Goal: Task Accomplishment & Management: Manage account settings

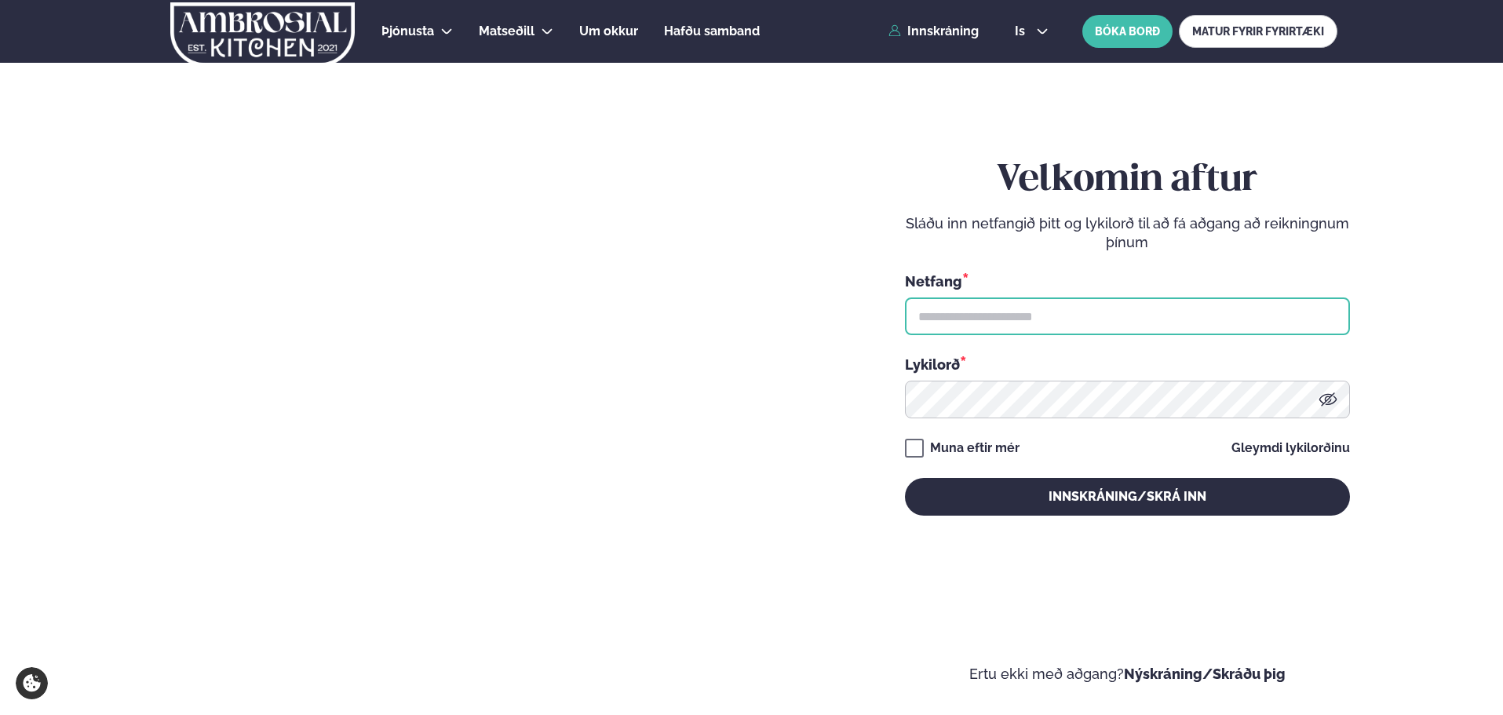
click at [1006, 316] on input "text" at bounding box center [1127, 317] width 445 height 38
type input "**********"
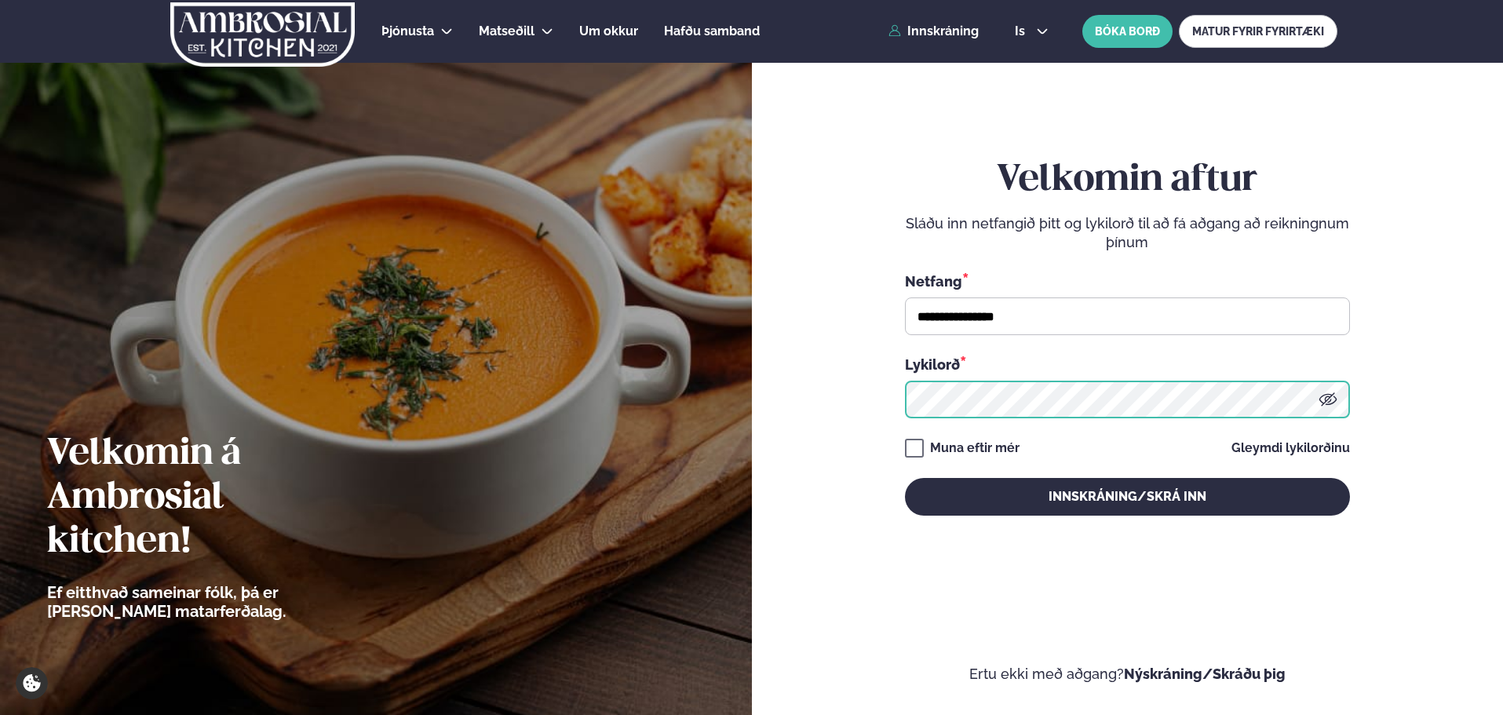
click at [905, 478] on button "Innskráning/Skrá inn" at bounding box center [1127, 497] width 445 height 38
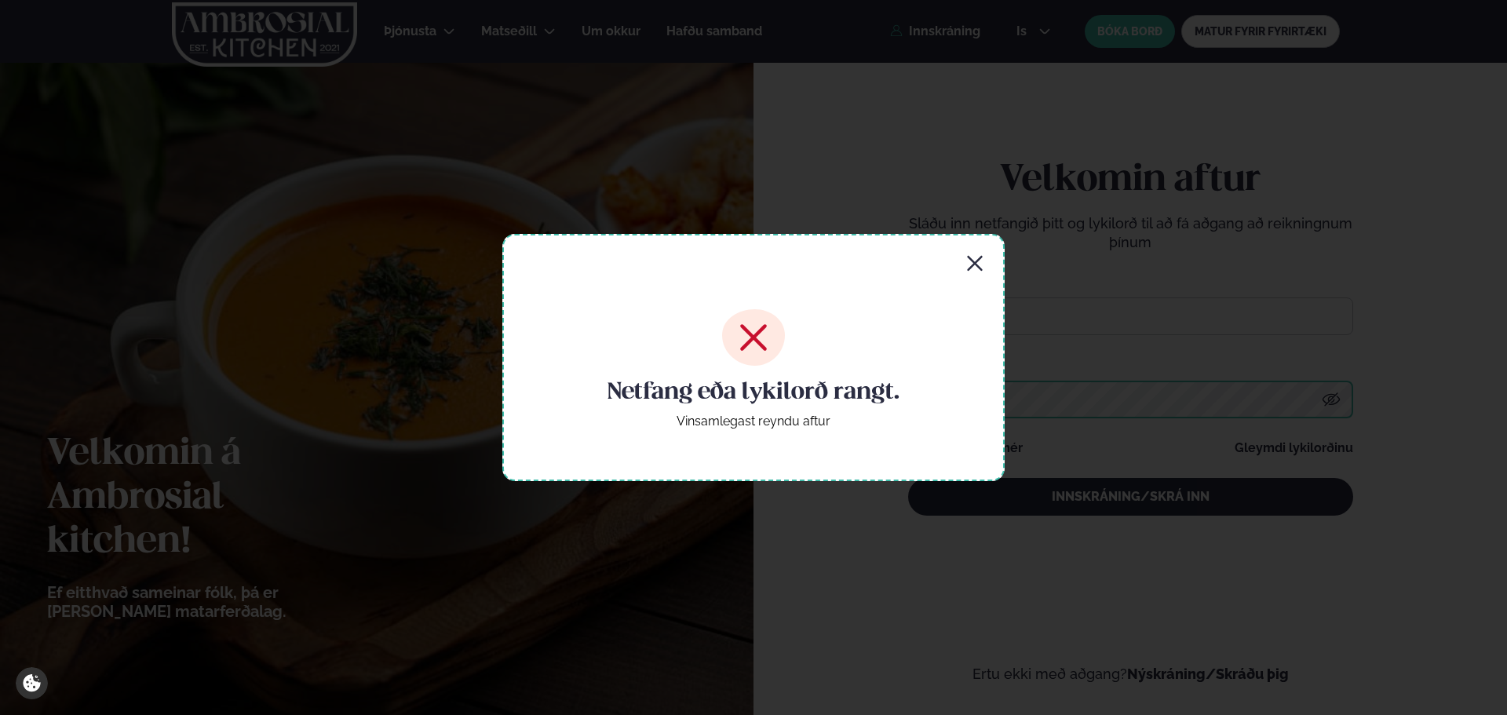
click at [908, 478] on button "Innskráning/Skrá inn" at bounding box center [1130, 497] width 445 height 38
click at [968, 261] on icon "button" at bounding box center [975, 263] width 19 height 19
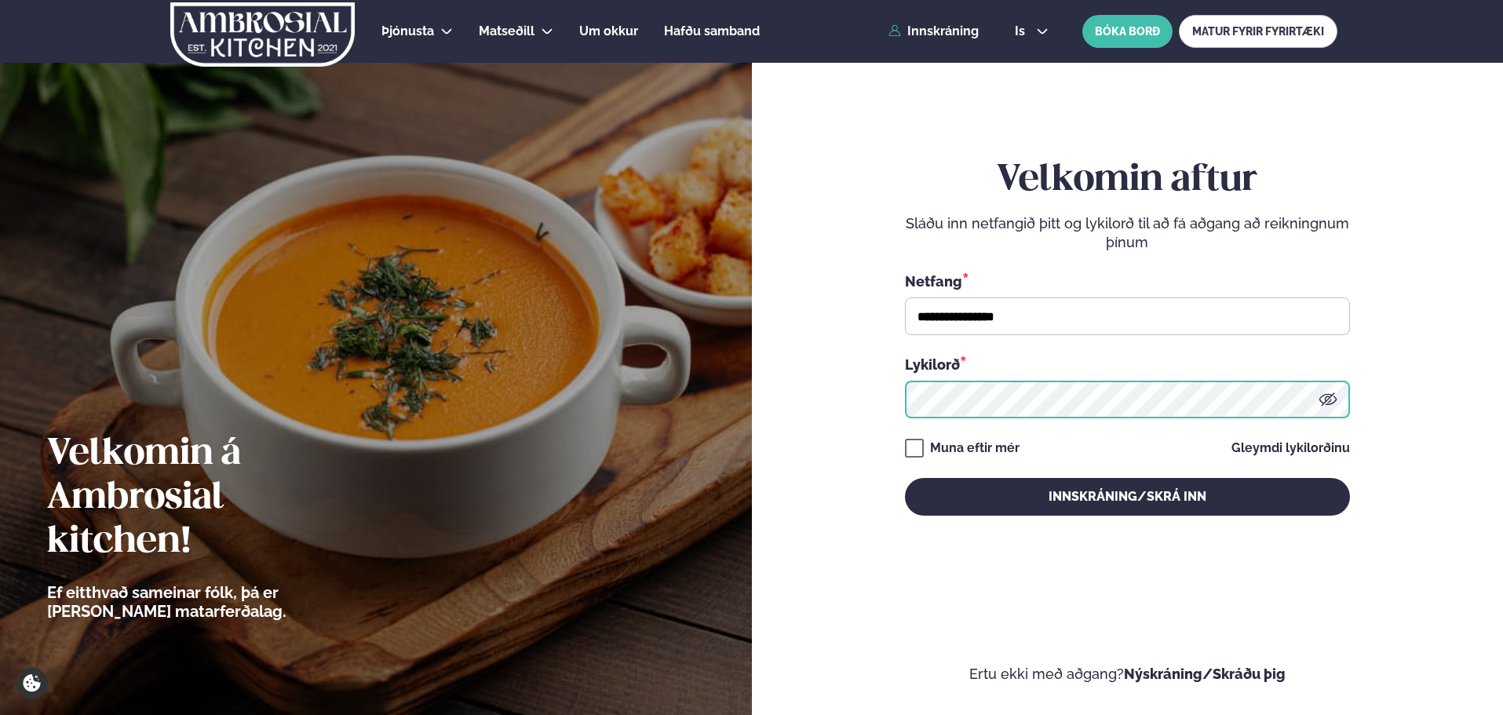
click at [905, 478] on button "Innskráning/Skrá inn" at bounding box center [1127, 497] width 445 height 38
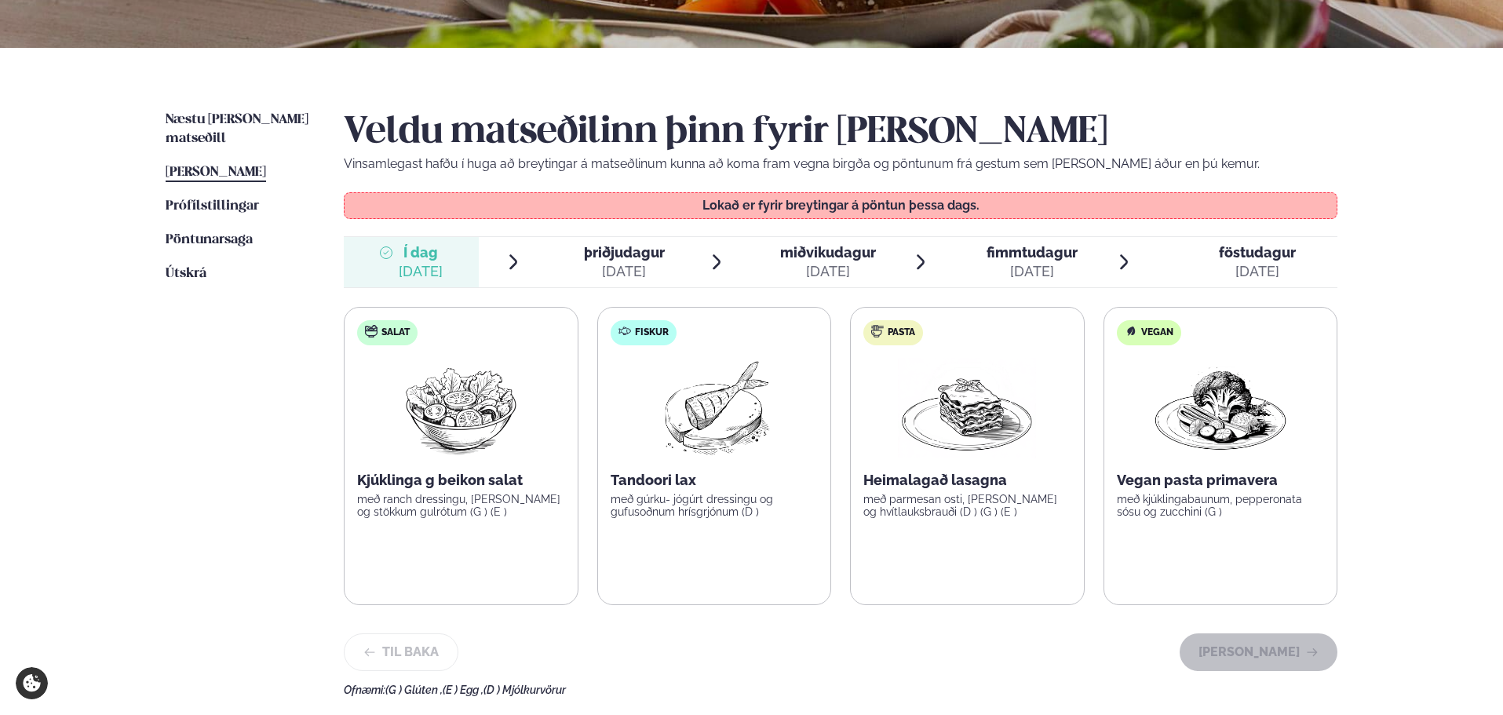
scroll to position [314, 0]
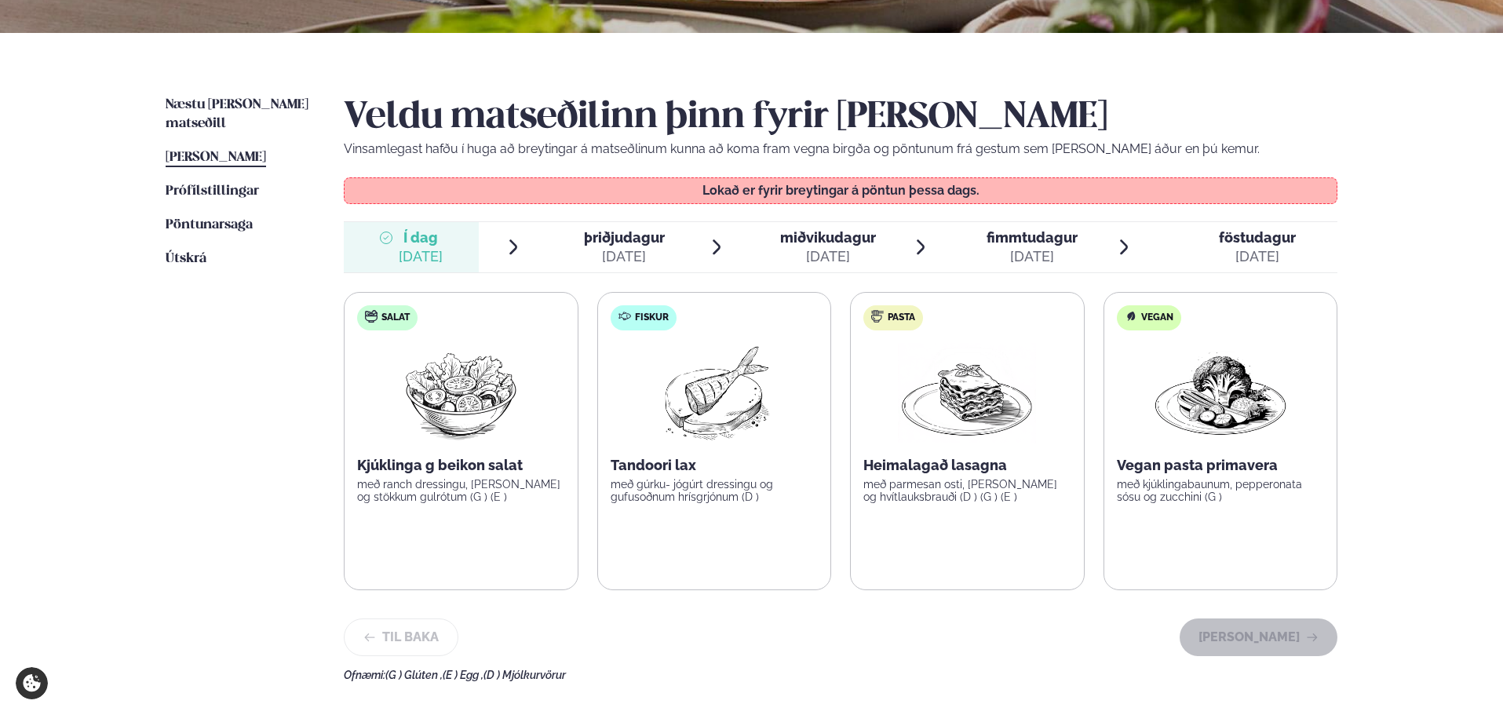
click at [625, 245] on span "þriðjudagur" at bounding box center [624, 237] width 81 height 16
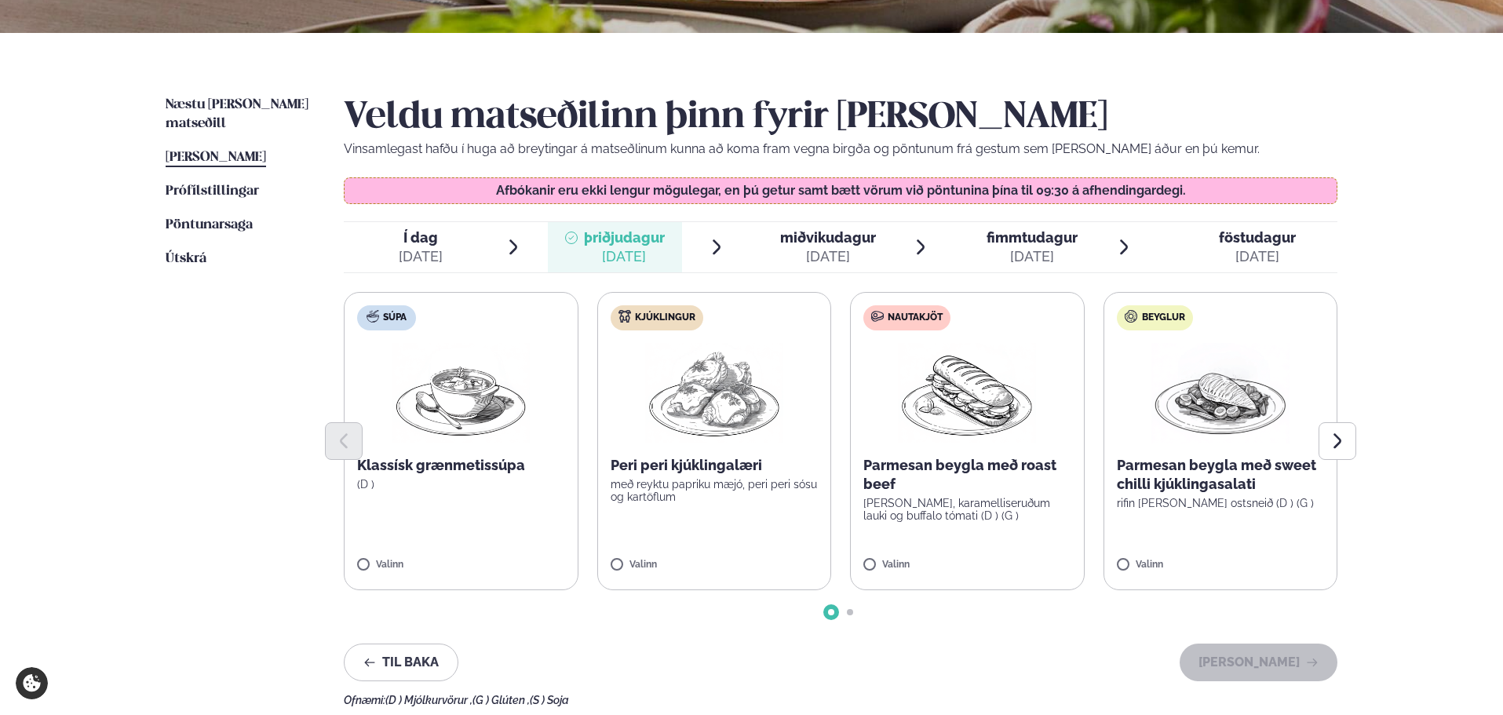
click at [592, 418] on div "Súpa Klassísk grænmetissúpa (D ) Valinn Kjúklingur Peri peri kjúklingalæri með …" at bounding box center [841, 441] width 994 height 298
click at [849, 613] on span "Go to slide 2" at bounding box center [850, 612] width 6 height 6
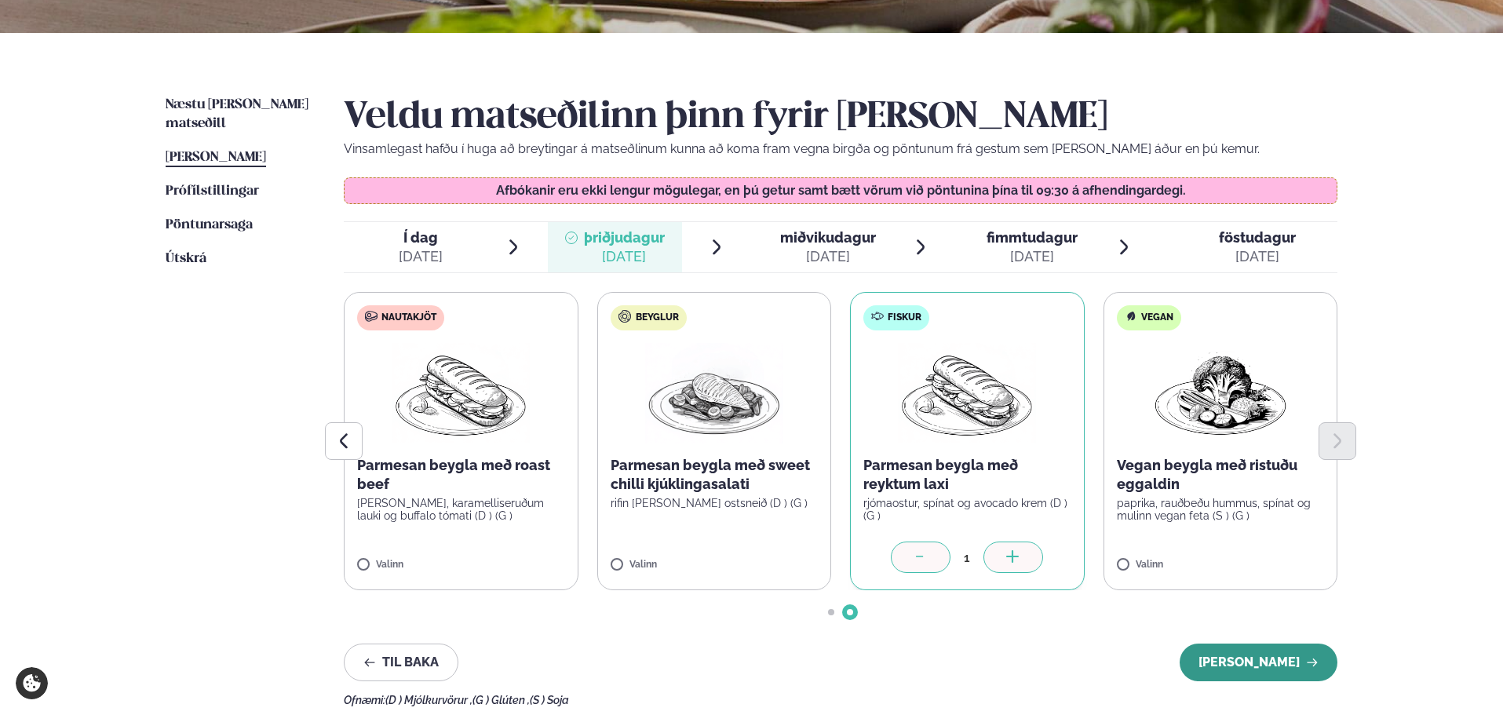
click at [1282, 664] on button "[PERSON_NAME]" at bounding box center [1259, 663] width 158 height 38
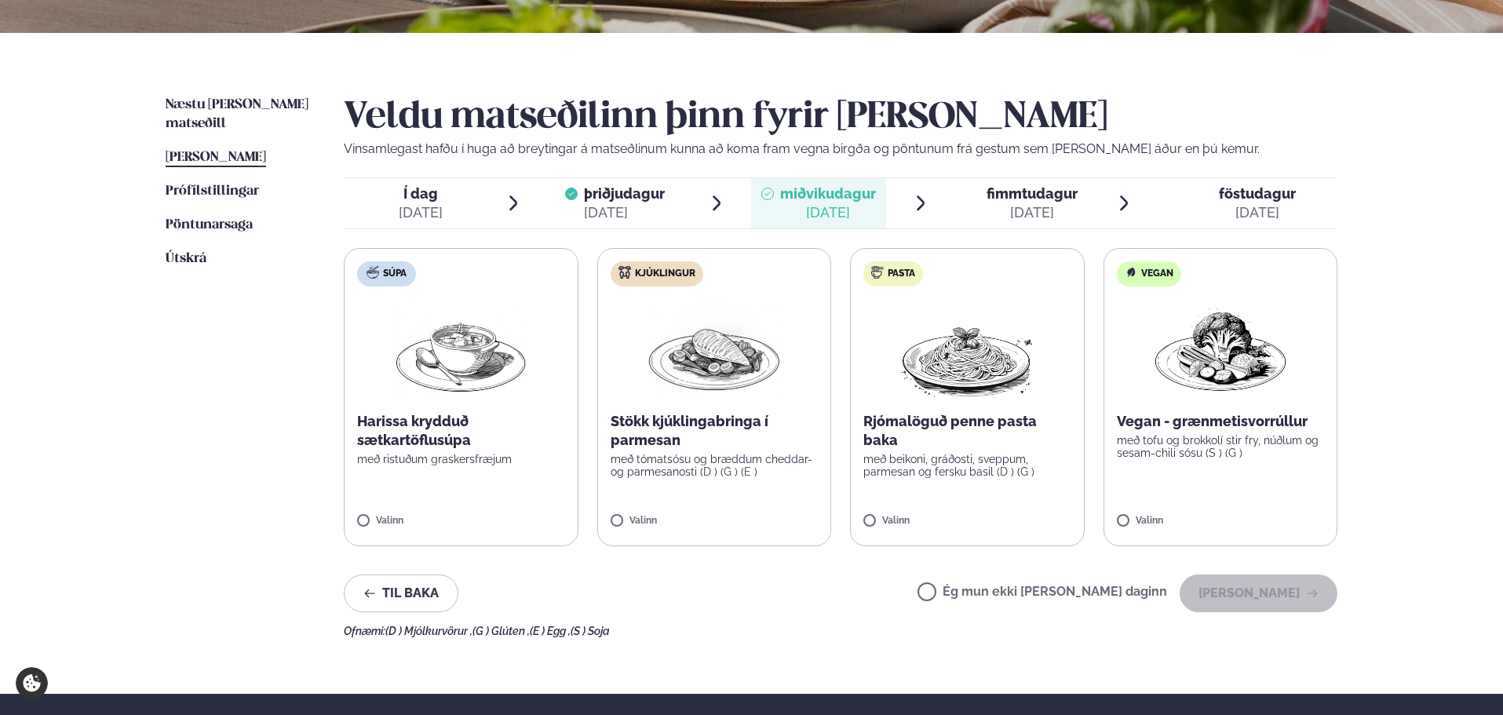
click at [979, 590] on label "Ég mun ekki [PERSON_NAME] daginn" at bounding box center [1043, 594] width 250 height 16
click at [1265, 596] on button "[PERSON_NAME]" at bounding box center [1259, 594] width 158 height 38
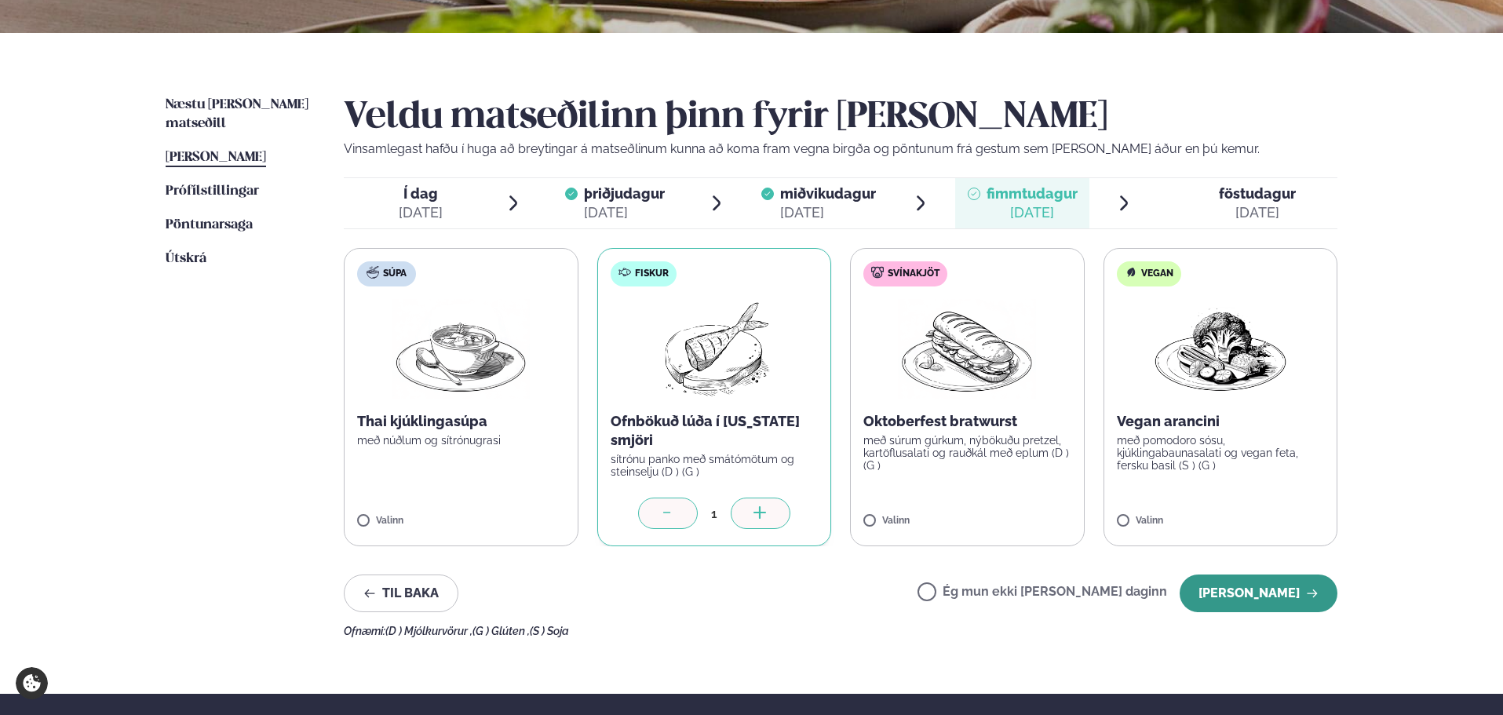
click at [1243, 592] on button "[PERSON_NAME]" at bounding box center [1259, 594] width 158 height 38
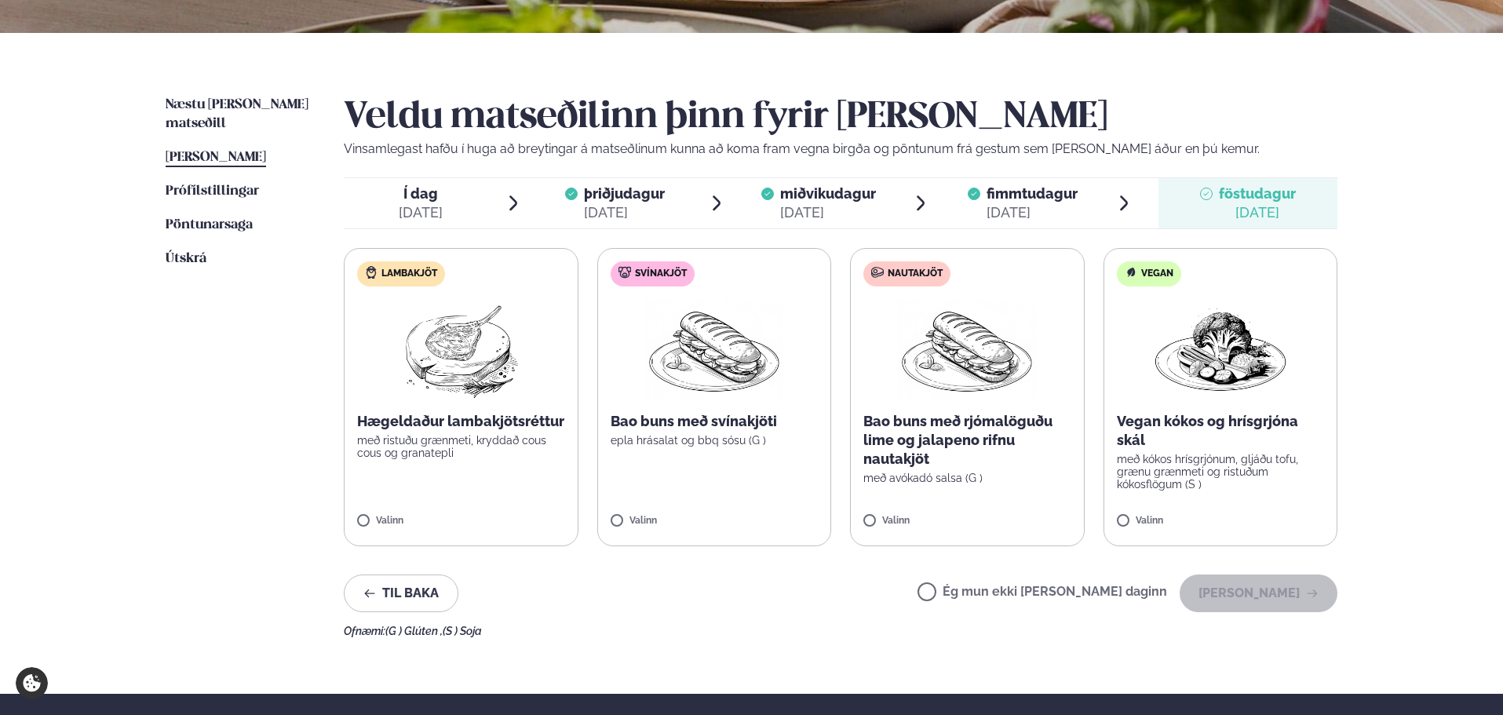
click at [978, 592] on label "Ég mun ekki [PERSON_NAME] daginn" at bounding box center [1043, 594] width 250 height 16
click at [1257, 595] on button "[PERSON_NAME]" at bounding box center [1259, 594] width 158 height 38
